Goal: Information Seeking & Learning: Learn about a topic

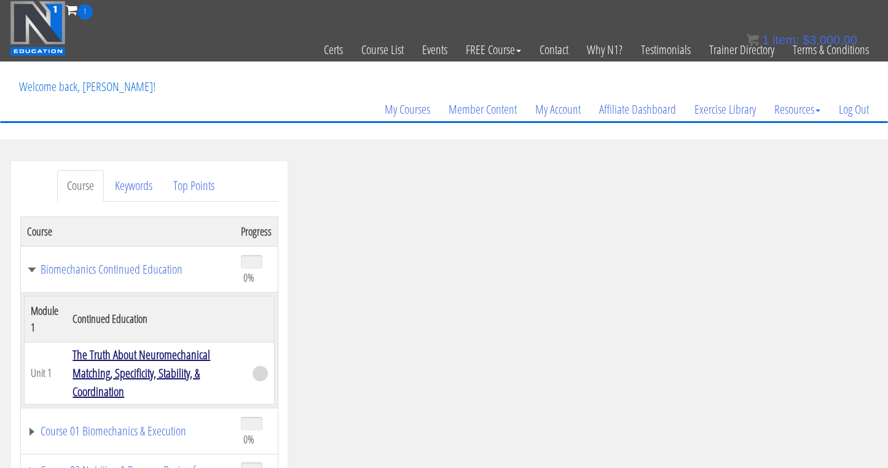
scroll to position [116, 0]
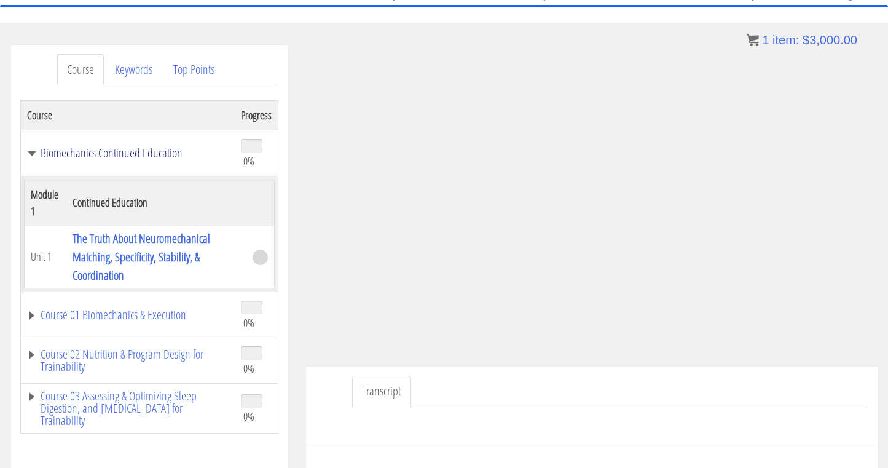
click at [34, 154] on link "Biomechanics Continued Education" at bounding box center [128, 153] width 202 height 12
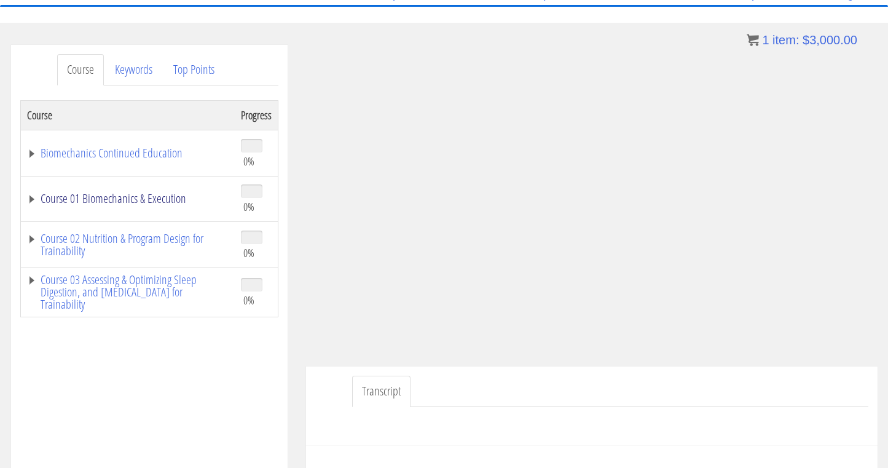
click at [31, 203] on link "Course 01 Biomechanics & Execution" at bounding box center [128, 198] width 202 height 12
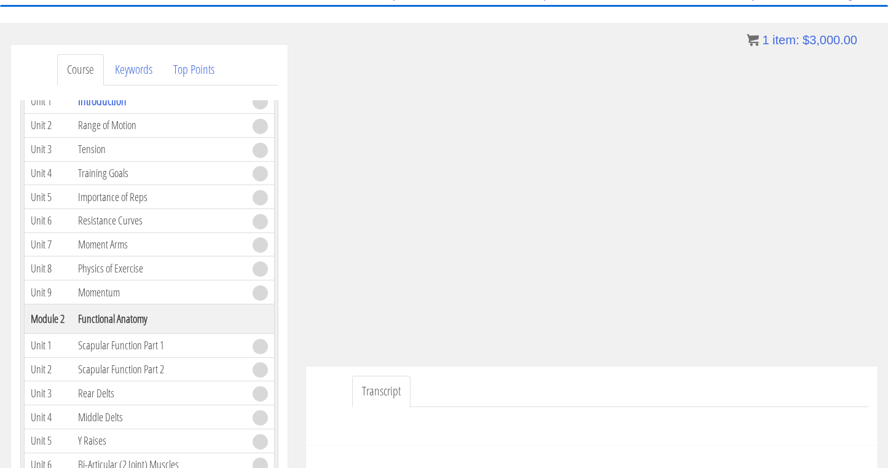
scroll to position [57, 0]
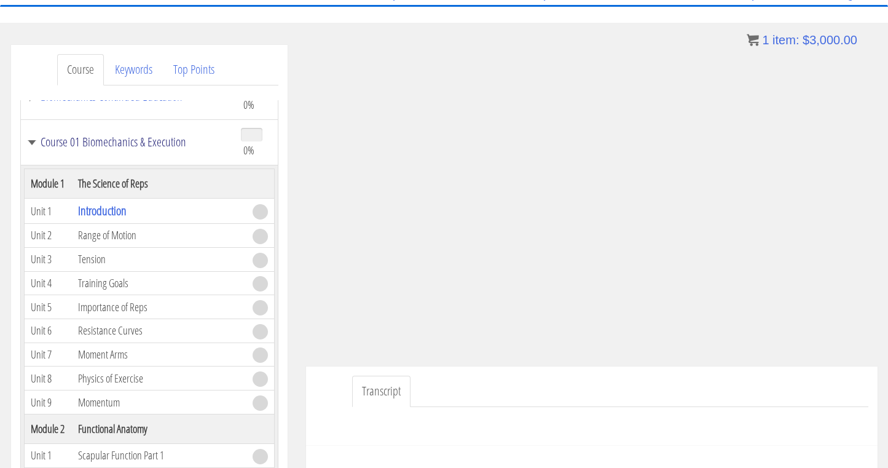
click at [32, 137] on link "Course 01 Biomechanics & Execution" at bounding box center [128, 142] width 202 height 12
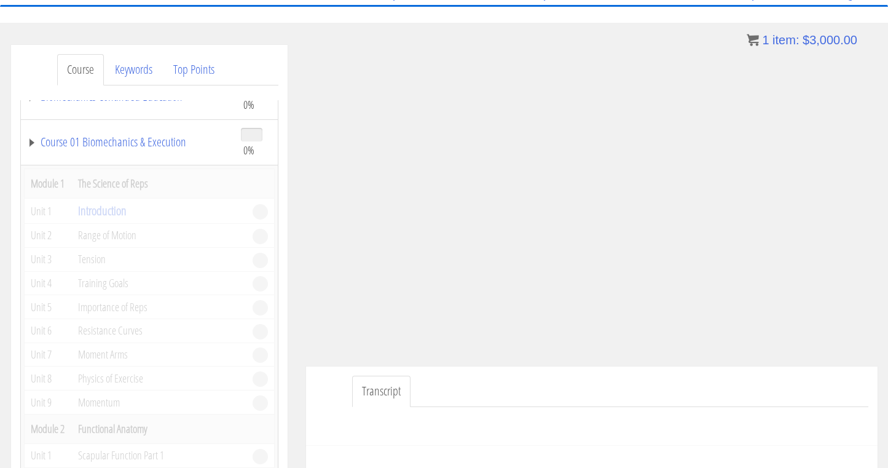
scroll to position [0, 0]
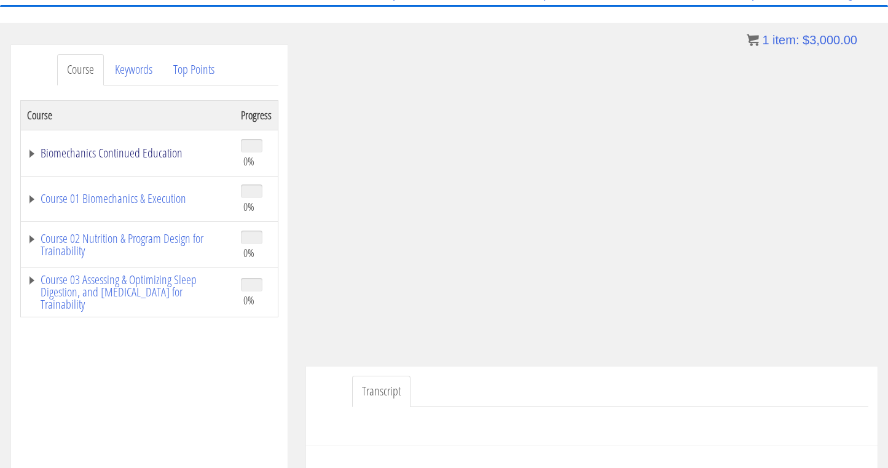
click at [111, 154] on link "Biomechanics Continued Education" at bounding box center [128, 153] width 202 height 12
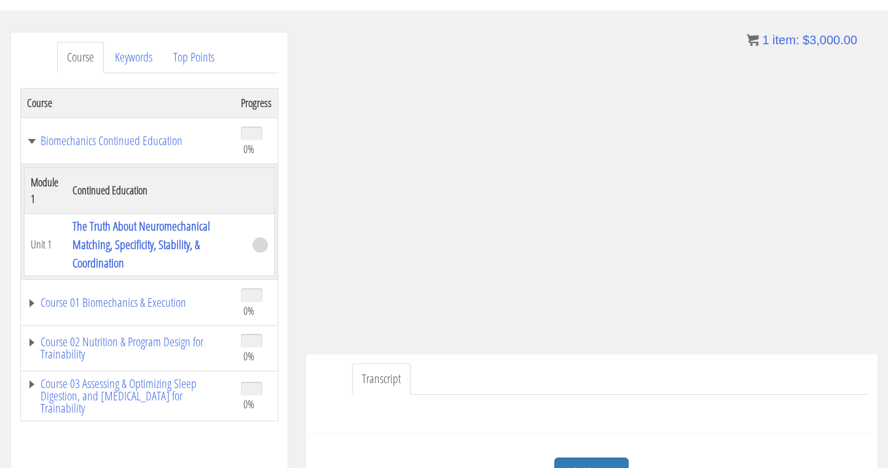
scroll to position [130, 0]
click at [151, 303] on link "Course 01 Biomechanics & Execution" at bounding box center [128, 301] width 202 height 12
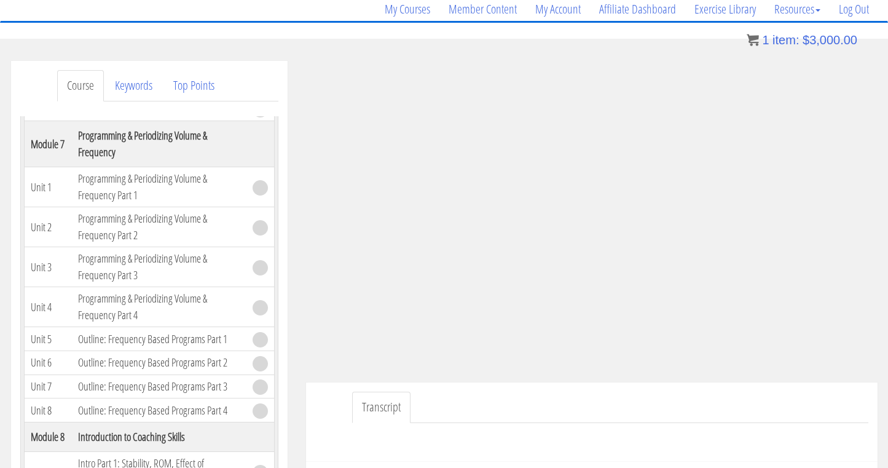
scroll to position [1216, 0]
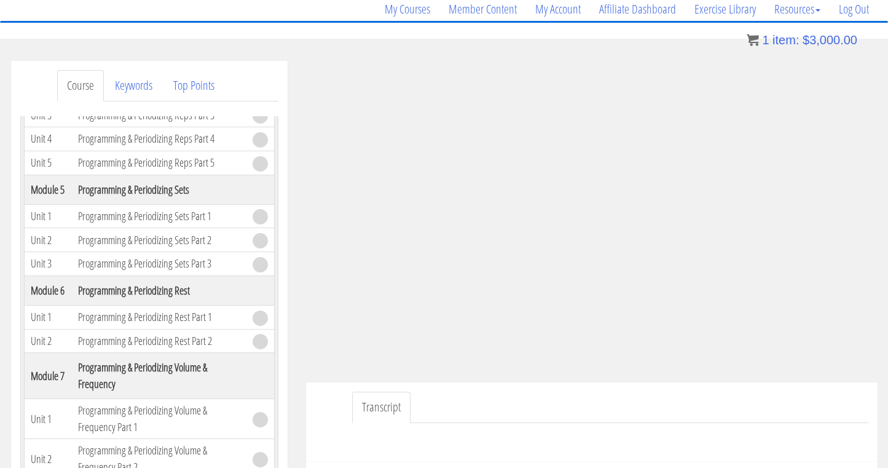
click at [166, 228] on td "Programming & Periodizing Sets Part 1" at bounding box center [159, 216] width 175 height 24
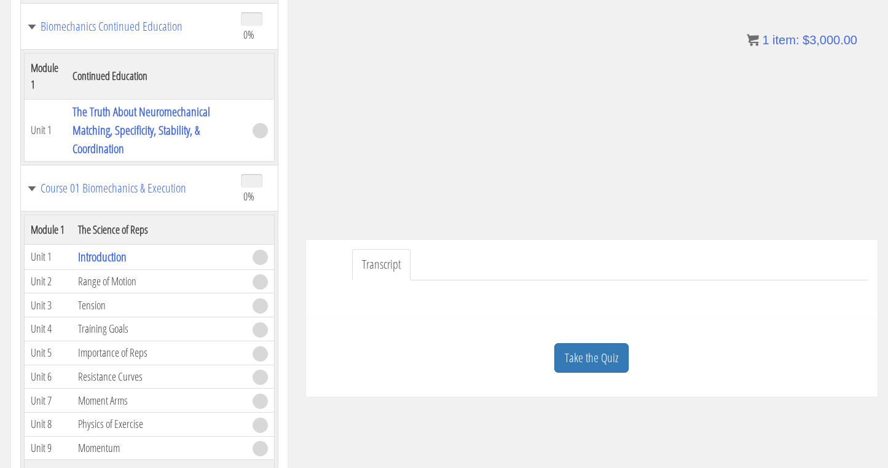
scroll to position [195, 0]
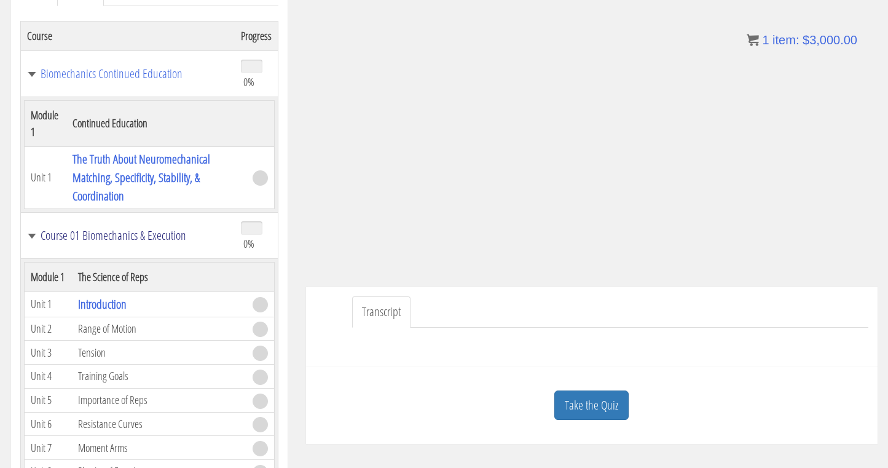
click at [31, 235] on link "Course 01 Biomechanics & Execution" at bounding box center [128, 235] width 202 height 12
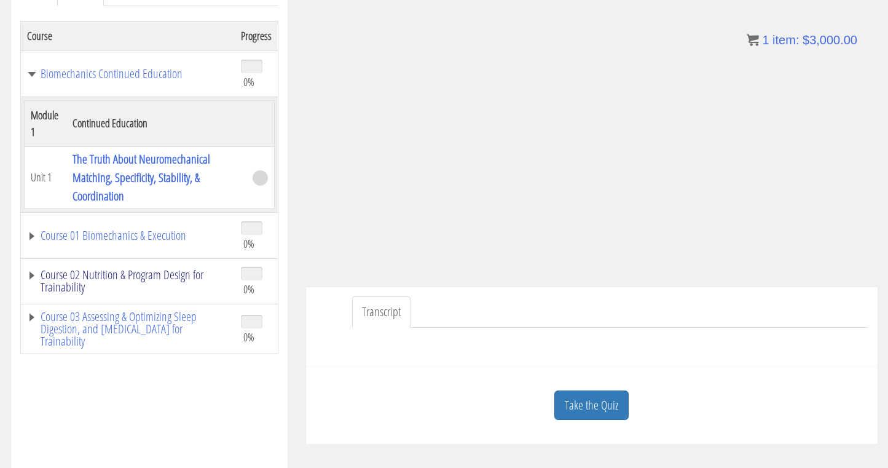
click at [30, 273] on link "Course 02 Nutrition & Program Design for Trainability" at bounding box center [128, 281] width 202 height 25
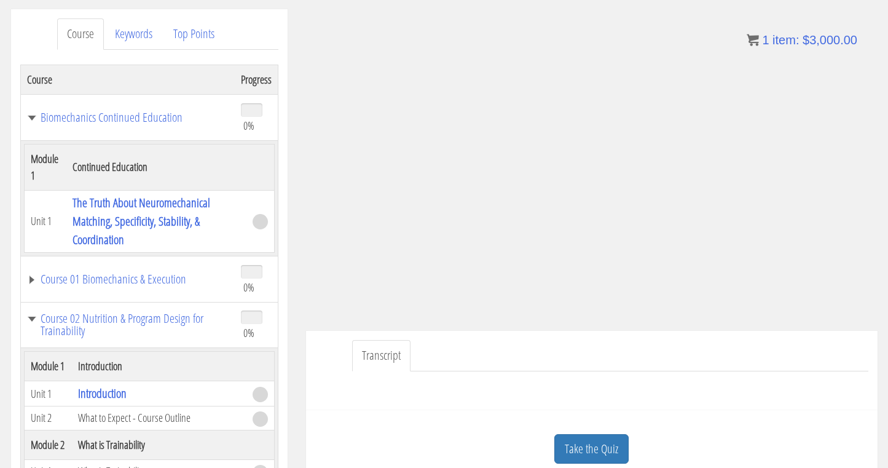
scroll to position [156, 0]
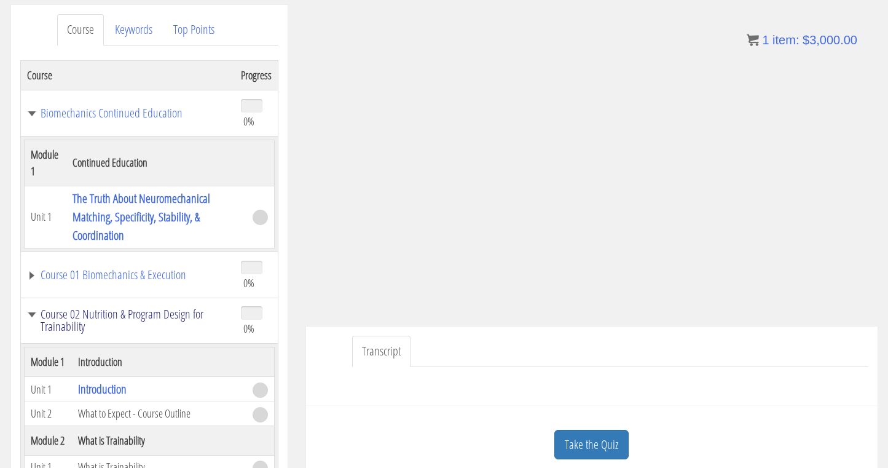
click at [34, 313] on link "Course 02 Nutrition & Program Design for Trainability" at bounding box center [128, 320] width 202 height 25
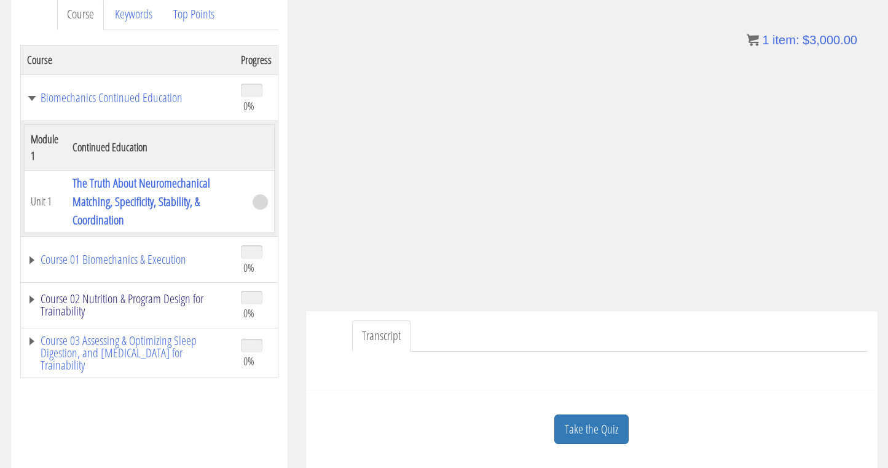
scroll to position [171, 0]
click at [37, 343] on link "Course 03 Assessing & Optimizing Sleep Digestion, and [MEDICAL_DATA] for Traina…" at bounding box center [128, 352] width 202 height 37
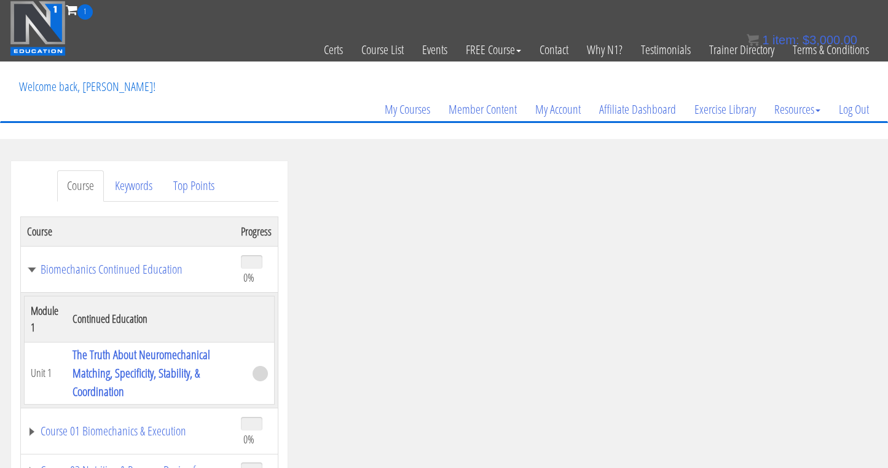
scroll to position [0, 0]
click at [29, 426] on link "Course 01 Biomechanics & Execution" at bounding box center [128, 431] width 202 height 12
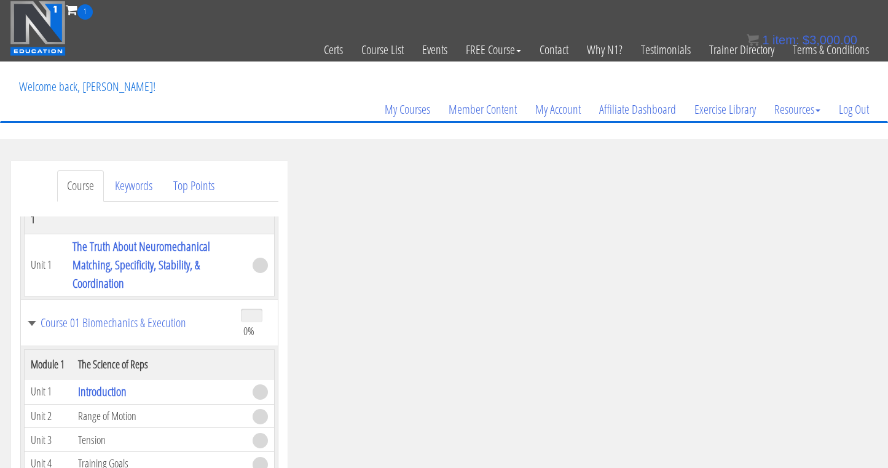
scroll to position [109, 0]
click at [34, 326] on link "Course 01 Biomechanics & Execution" at bounding box center [128, 322] width 202 height 12
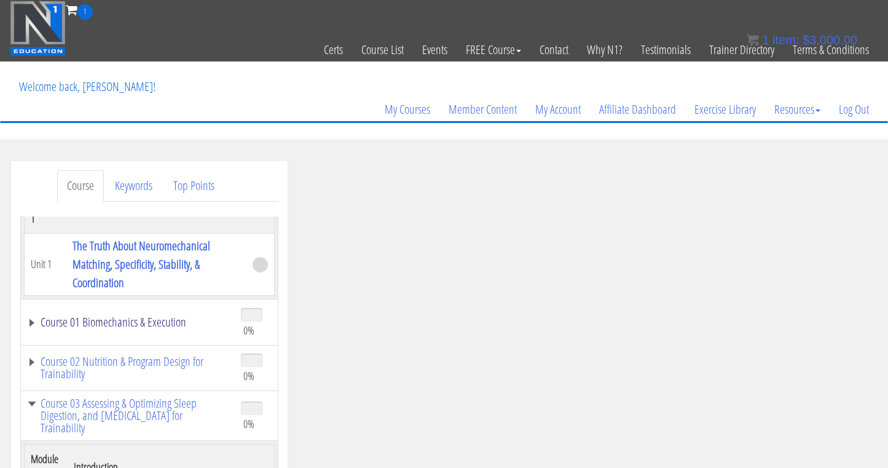
click at [34, 326] on link "Course 01 Biomechanics & Execution" at bounding box center [128, 322] width 202 height 12
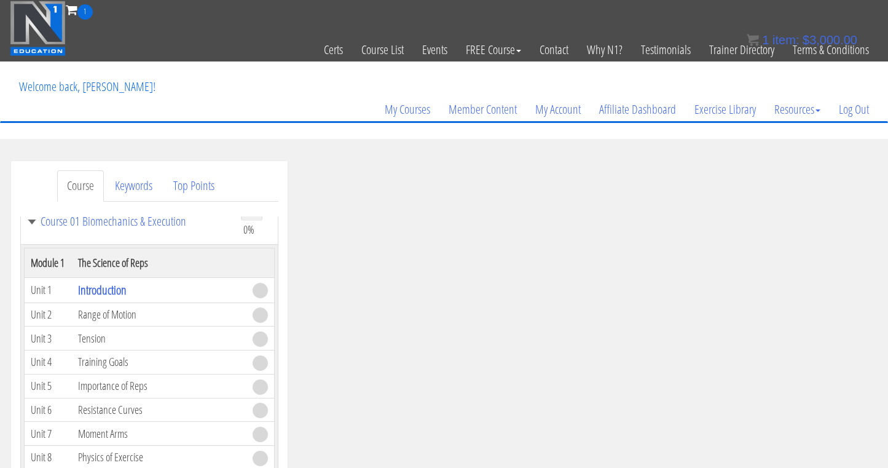
scroll to position [194, 0]
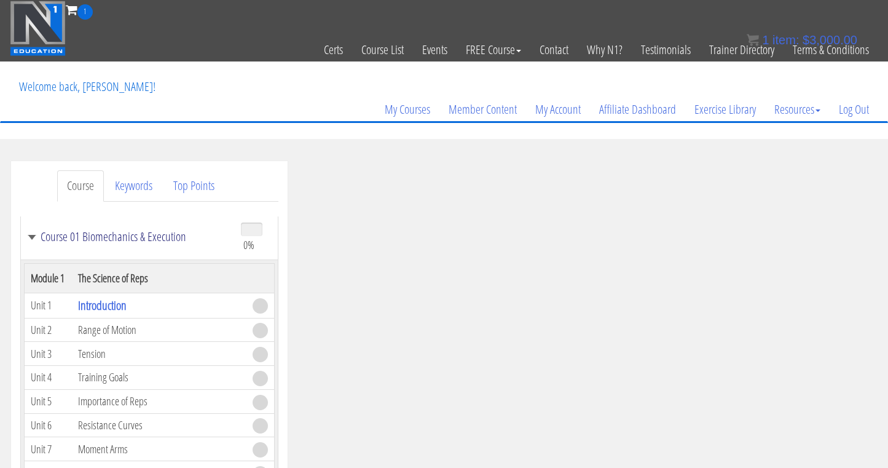
click at [31, 240] on link "Course 01 Biomechanics & Execution" at bounding box center [128, 236] width 202 height 12
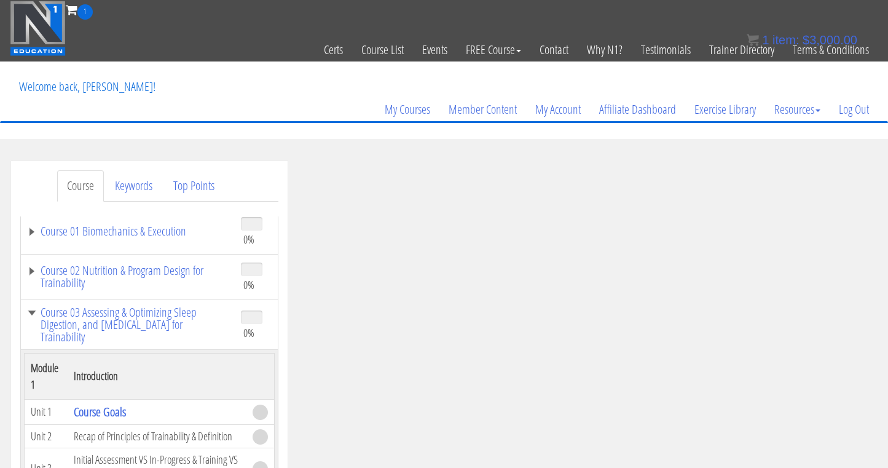
scroll to position [254, 0]
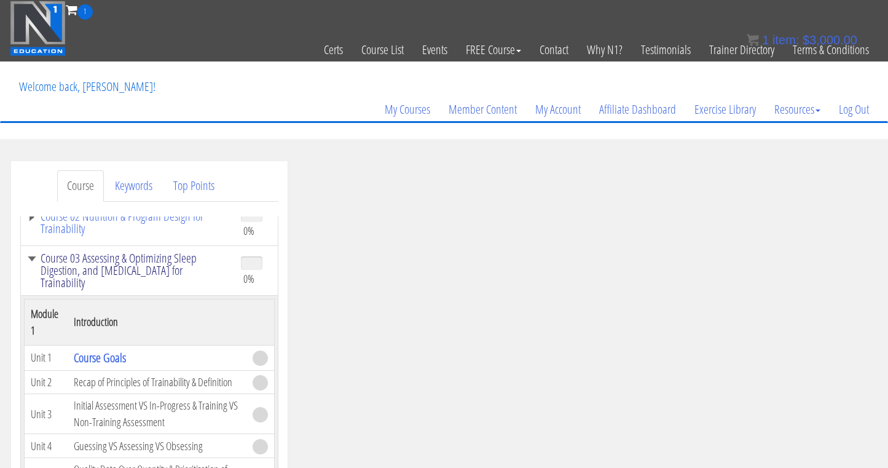
click at [31, 254] on link "Course 03 Assessing & Optimizing Sleep Digestion, and [MEDICAL_DATA] for Traina…" at bounding box center [128, 270] width 202 height 37
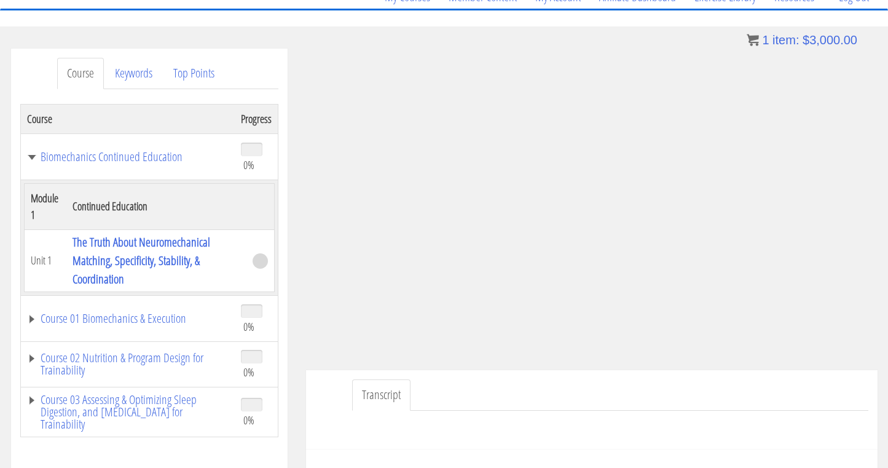
scroll to position [140, 0]
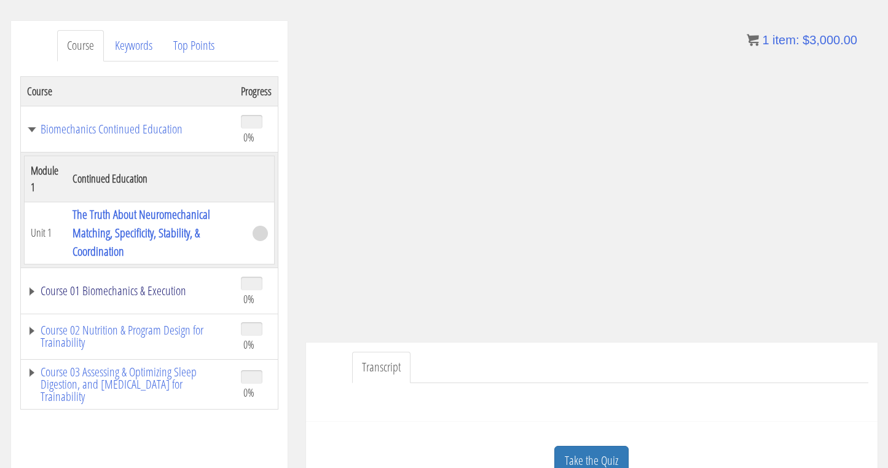
click at [32, 292] on link "Course 01 Biomechanics & Execution" at bounding box center [128, 290] width 202 height 12
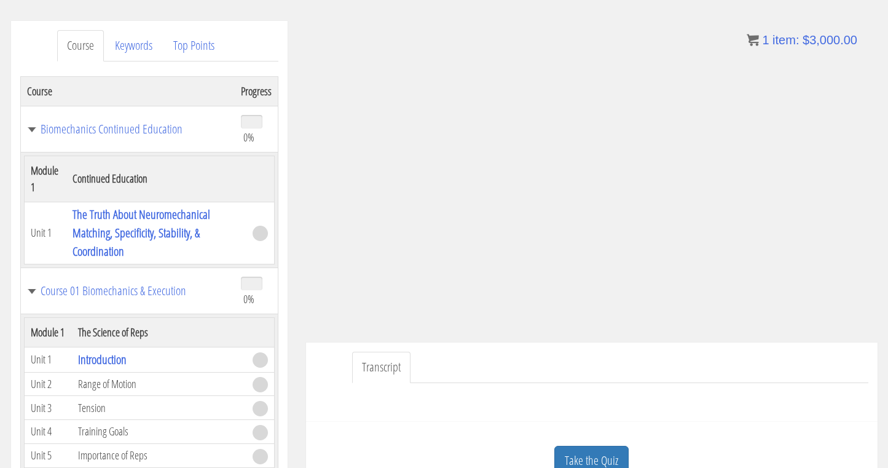
scroll to position [0, 0]
click at [29, 294] on link "Course 01 Biomechanics & Execution" at bounding box center [128, 290] width 202 height 12
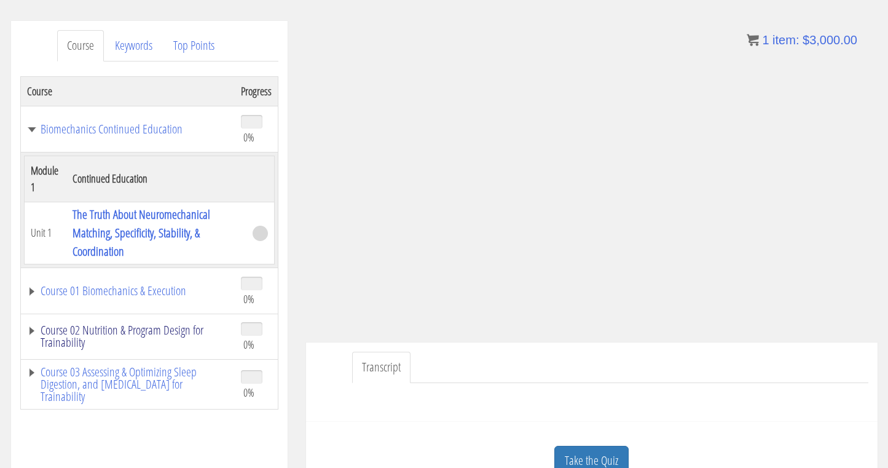
click at [29, 329] on link "Course 02 Nutrition & Program Design for Trainability" at bounding box center [128, 336] width 202 height 25
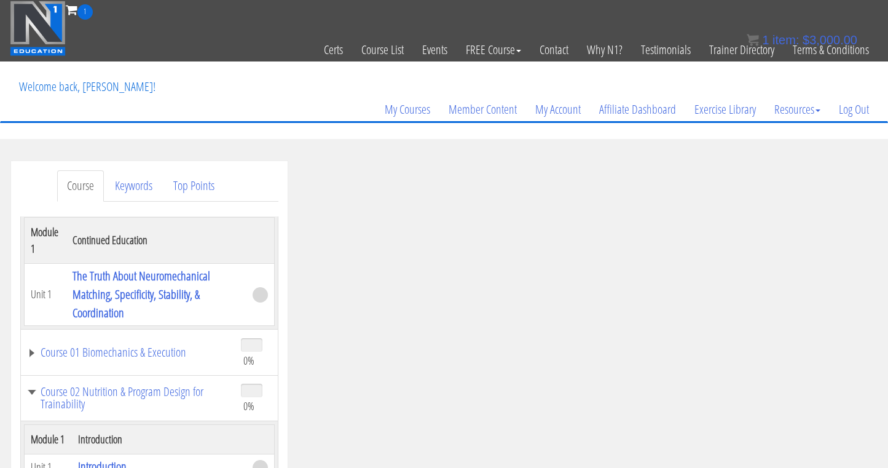
scroll to position [81, 0]
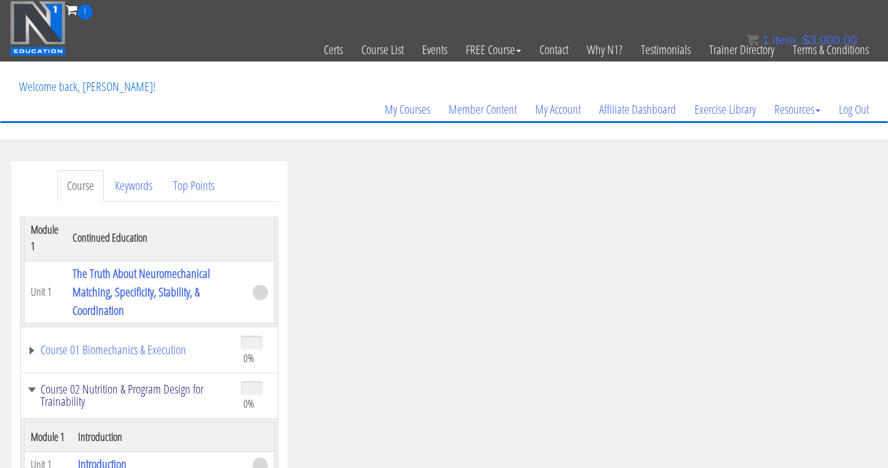
click at [33, 388] on link "Course 02 Nutrition & Program Design for Trainability" at bounding box center [128, 395] width 202 height 25
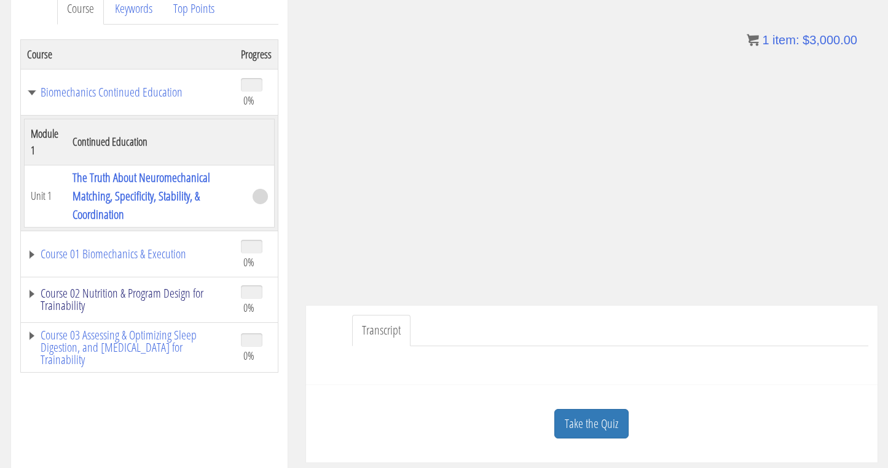
scroll to position [178, 0]
